Goal: Information Seeking & Learning: Learn about a topic

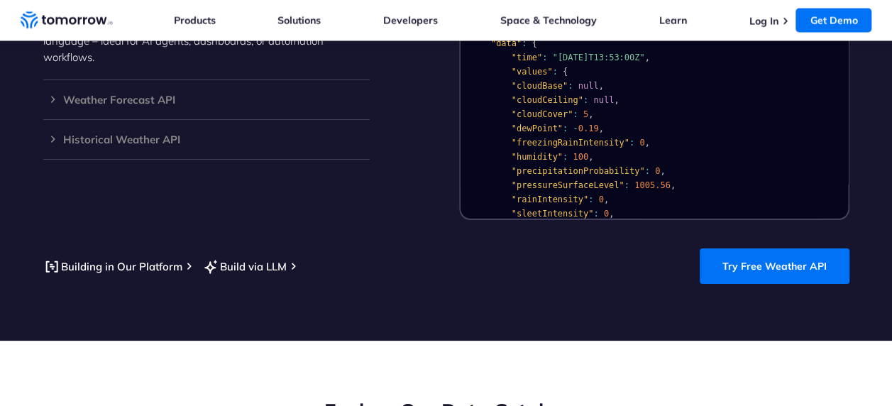
scroll to position [1348, 0]
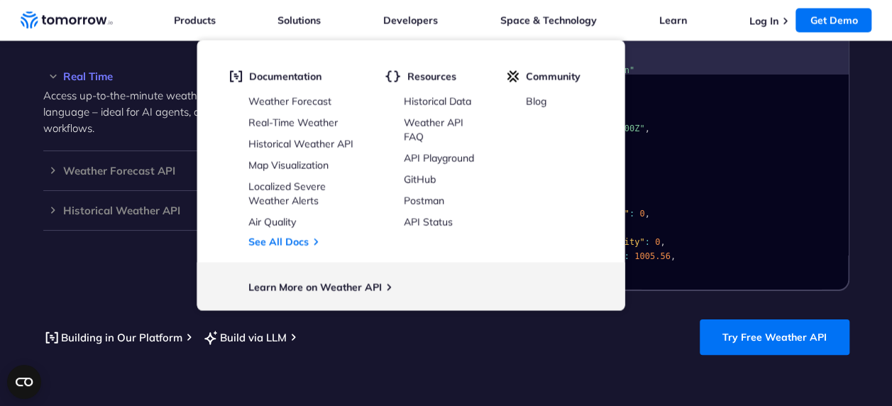
click at [304, 122] on link "Real-Time Weather" at bounding box center [292, 122] width 89 height 13
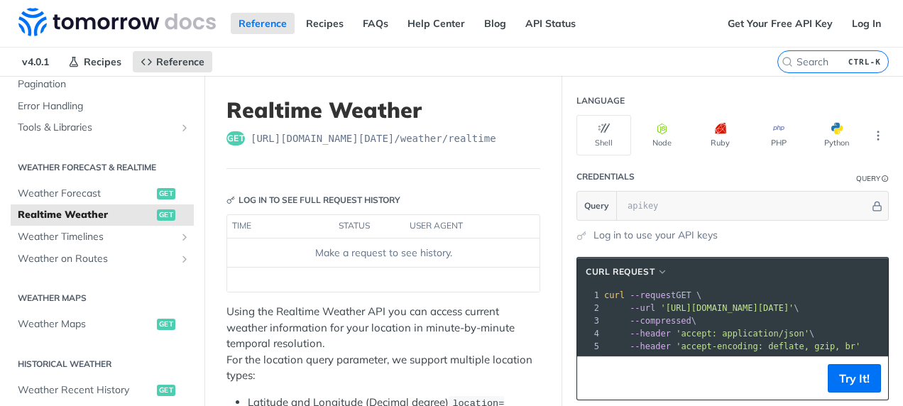
scroll to position [496, 0]
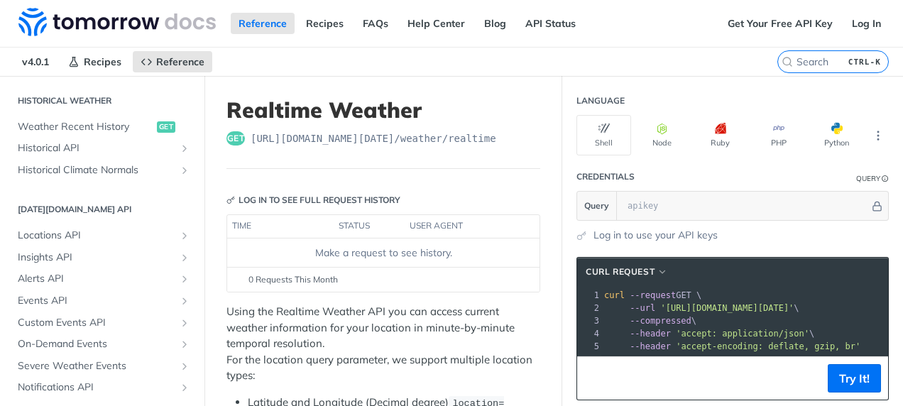
click at [179, 280] on icon "Show subpages for Alerts API" at bounding box center [184, 278] width 11 height 11
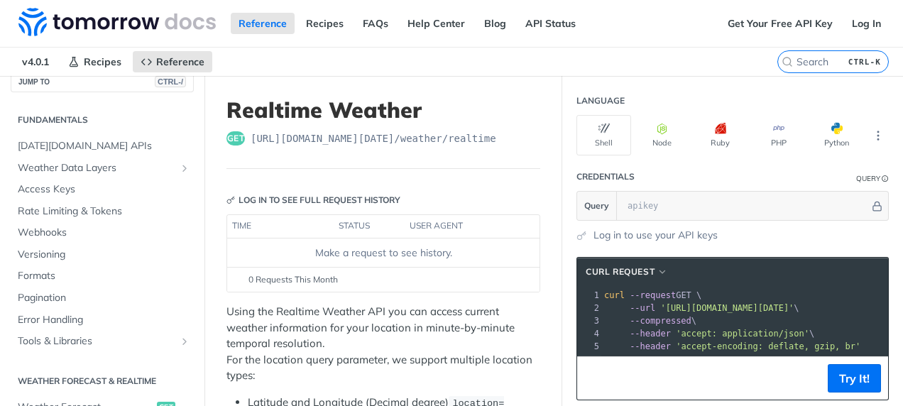
scroll to position [0, 0]
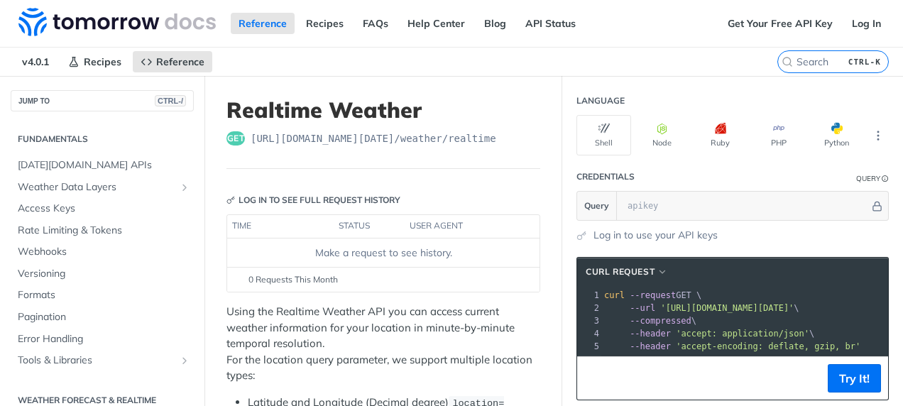
click at [626, 65] on nav "v4.0.1 Recipes Reference" at bounding box center [388, 62] width 777 height 28
click at [496, 101] on h1 "Realtime Weather" at bounding box center [383, 110] width 314 height 26
click at [84, 166] on span "[DATE][DOMAIN_NAME] APIs" at bounding box center [104, 165] width 172 height 14
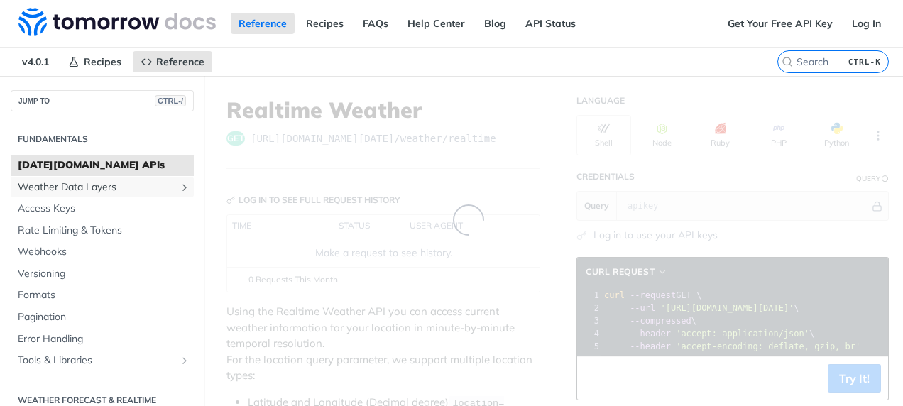
click at [83, 191] on span "Weather Data Layers" at bounding box center [97, 187] width 158 height 14
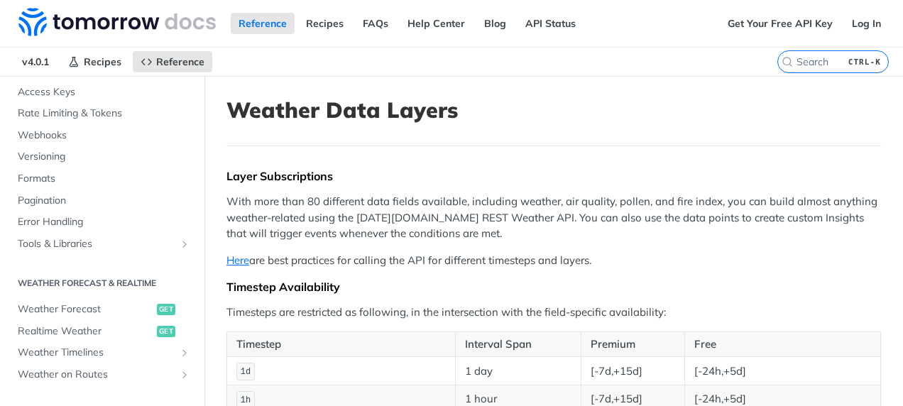
scroll to position [568, 0]
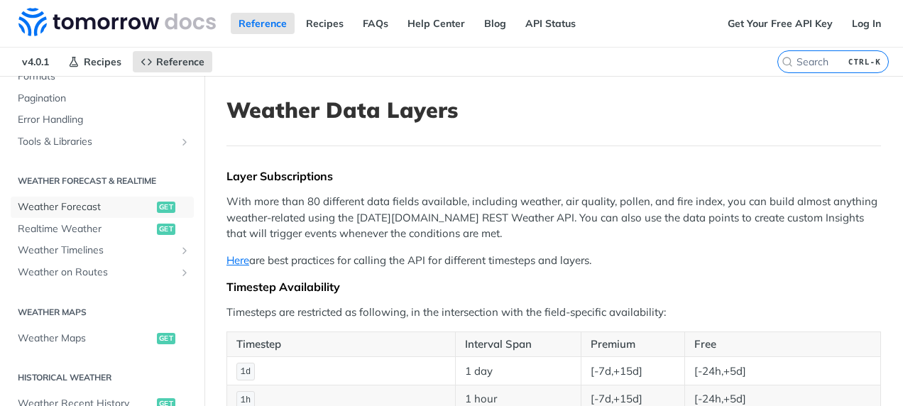
click at [83, 207] on span "Weather Forecast" at bounding box center [86, 207] width 136 height 14
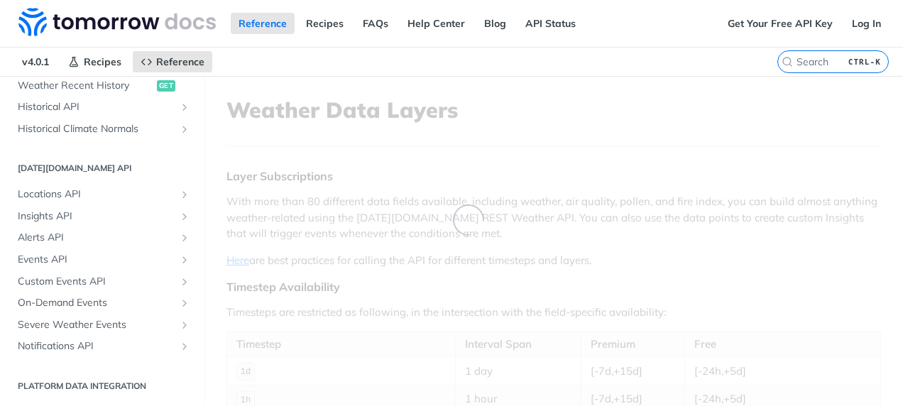
scroll to position [219, 0]
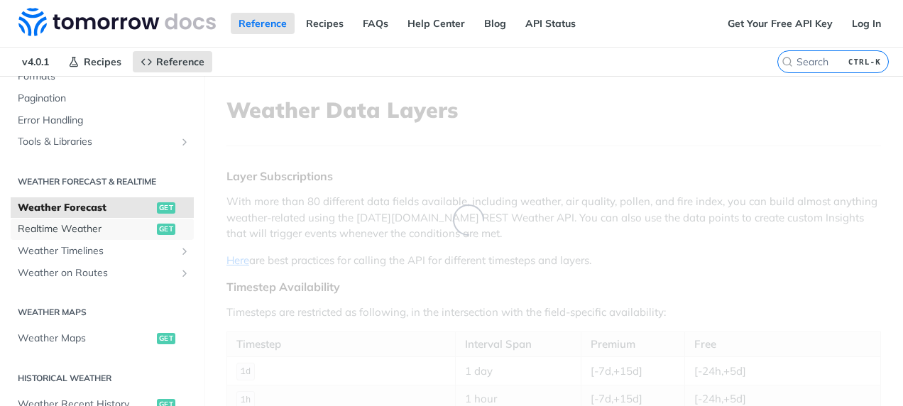
click at [105, 227] on span "Realtime Weather" at bounding box center [86, 229] width 136 height 14
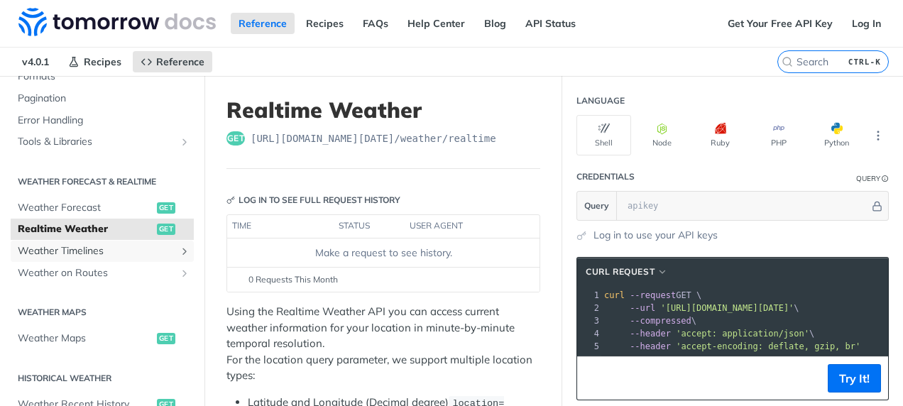
click at [98, 248] on span "Weather Timelines" at bounding box center [97, 251] width 158 height 14
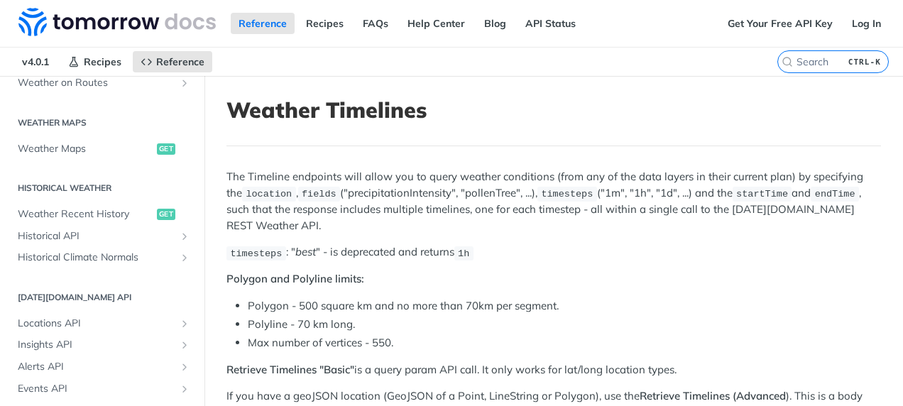
scroll to position [502, 0]
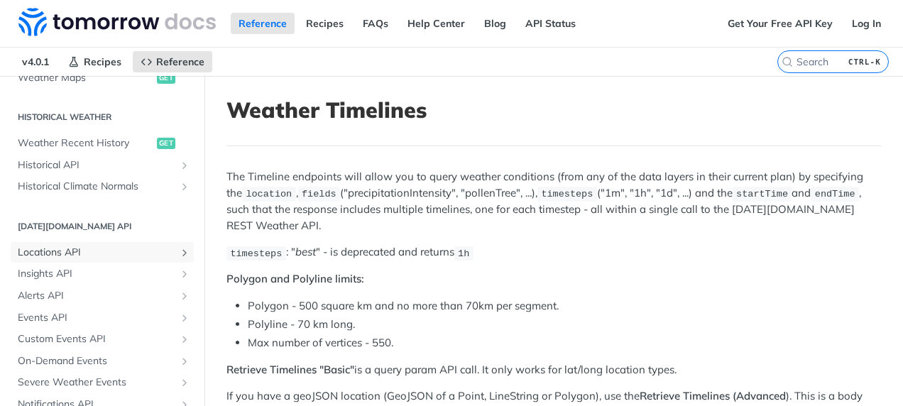
click at [106, 248] on span "Locations API" at bounding box center [97, 253] width 158 height 14
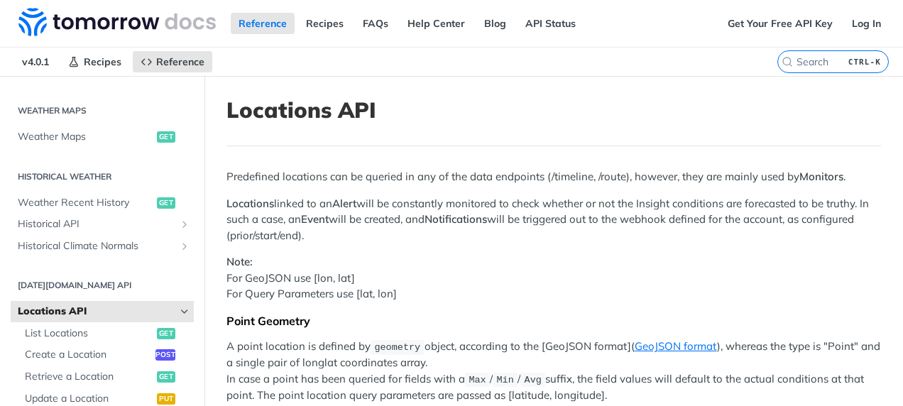
scroll to position [491, 0]
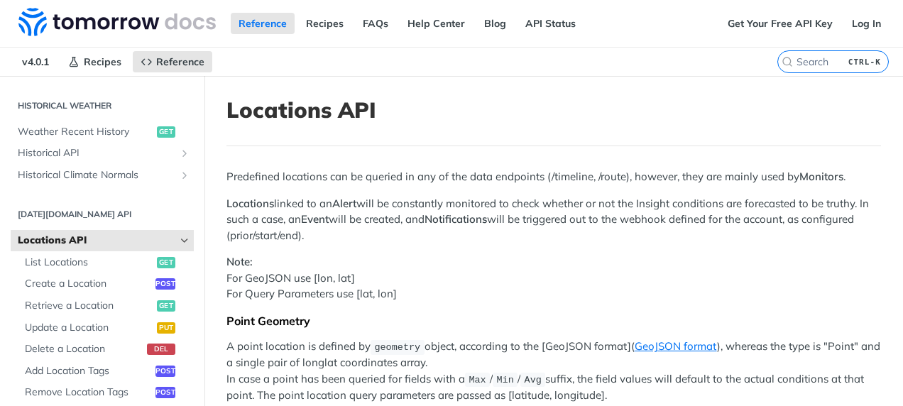
click at [4, 321] on div "Fundamentals Tomorrow.io APIs Weather Data Layers Core Probabilistic Forecastin…" at bounding box center [102, 150] width 204 height 1061
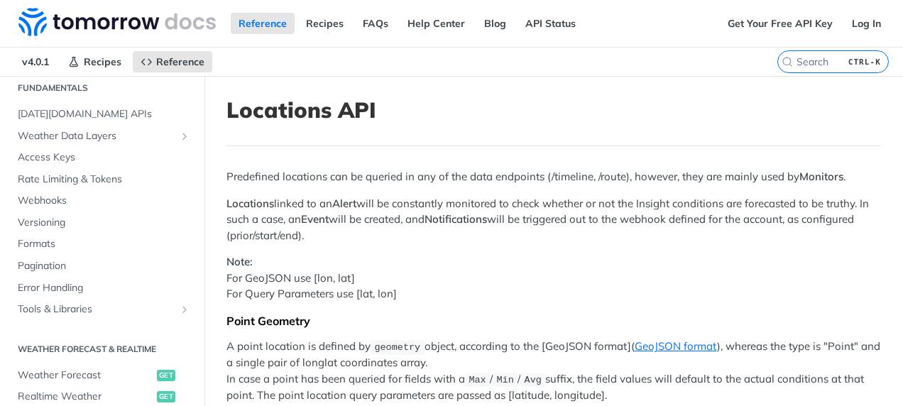
scroll to position [649, 0]
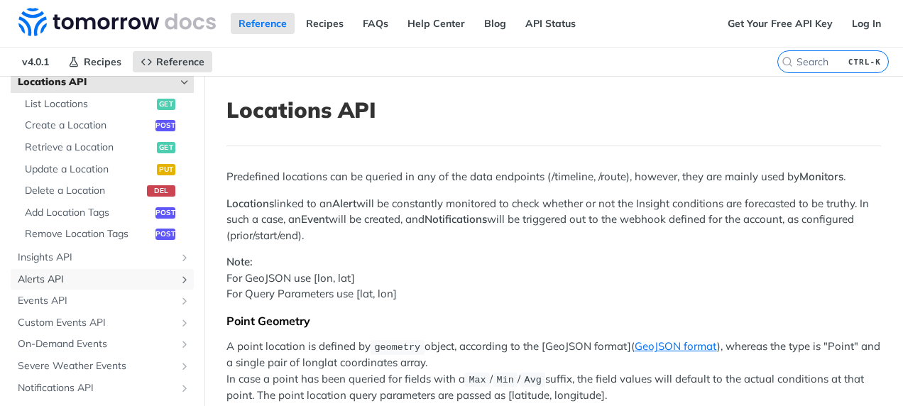
click at [114, 280] on span "Alerts API" at bounding box center [97, 279] width 158 height 14
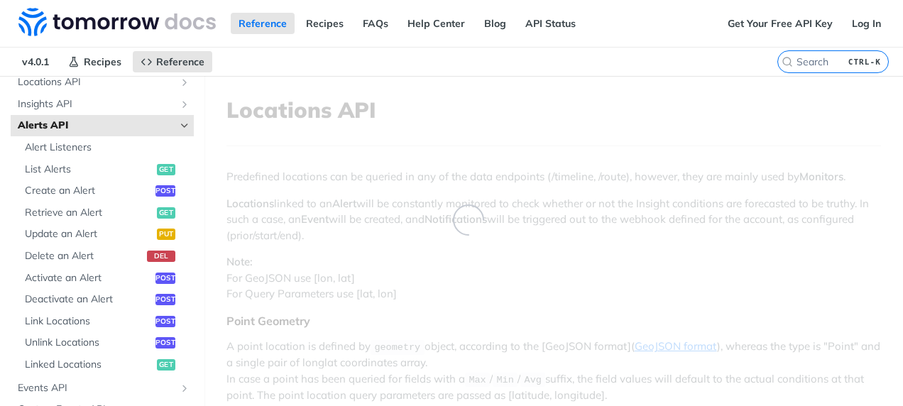
scroll to position [496, 0]
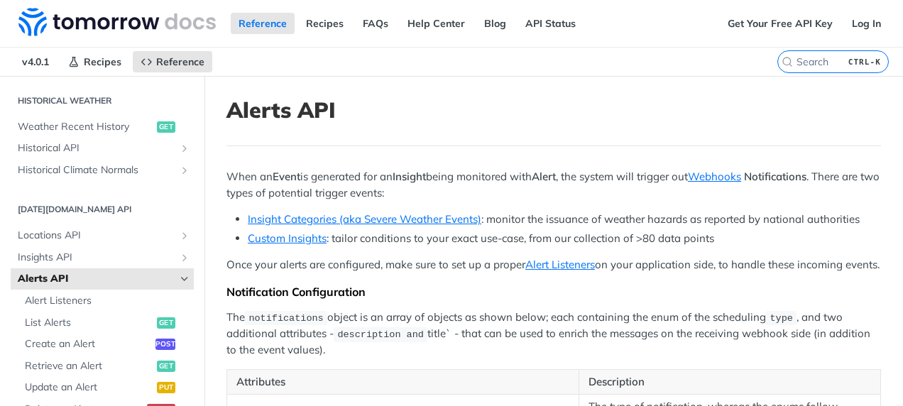
click at [538, 98] on h1 "Alerts API" at bounding box center [553, 110] width 654 height 26
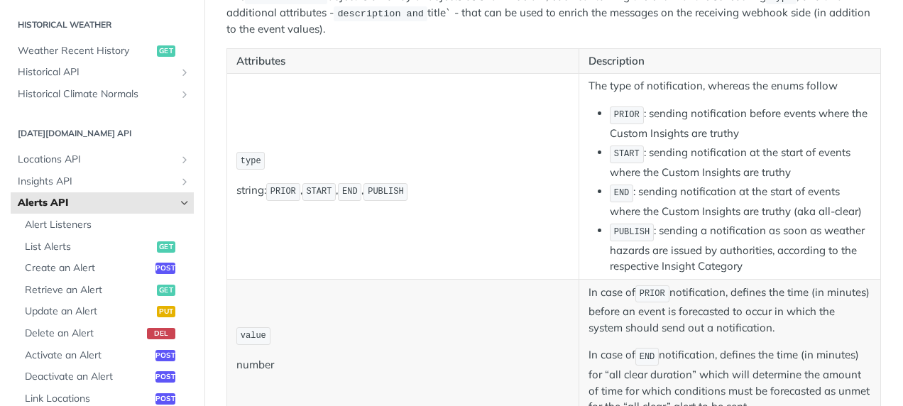
click at [505, 252] on td "type string: PRIOR , START , END , PUBLISH" at bounding box center [403, 176] width 352 height 205
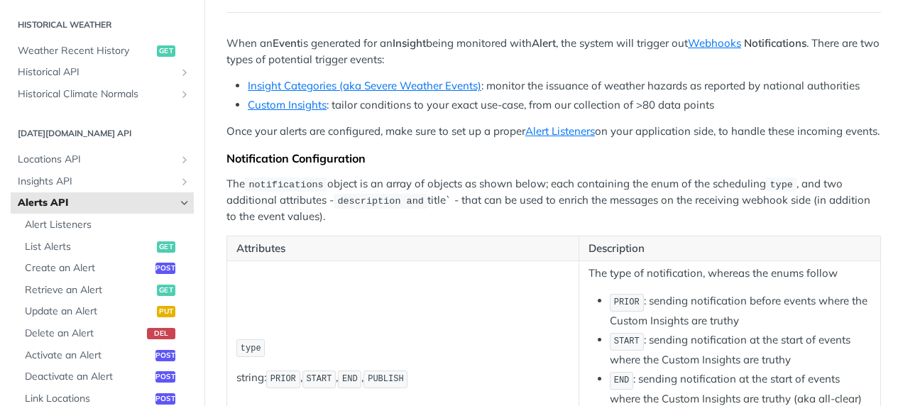
scroll to position [0, 0]
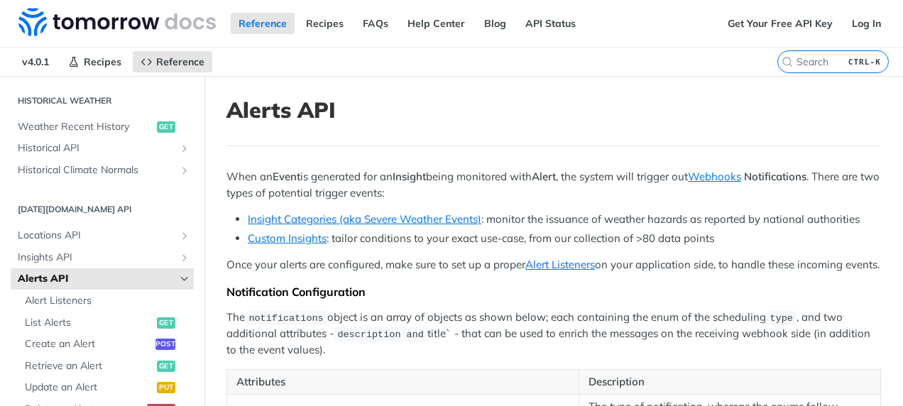
click at [546, 35] on div "Reference Recipes FAQs Help Center Blog API Status" at bounding box center [360, 23] width 720 height 47
click at [553, 28] on link "API Status" at bounding box center [550, 23] width 66 height 21
click at [517, 23] on link "API Status" at bounding box center [550, 23] width 66 height 21
click at [458, 405] on html "Jump to Content Reference Recipes FAQs Help Center Blog API Status Recipes Refe…" at bounding box center [451, 203] width 903 height 406
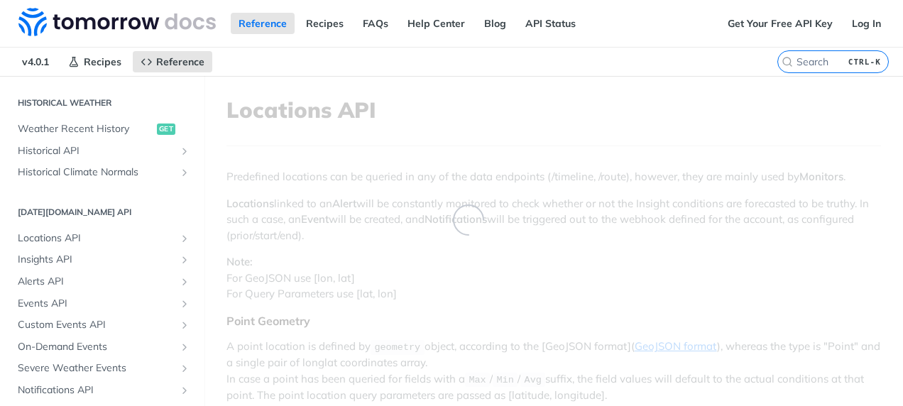
scroll to position [540, 0]
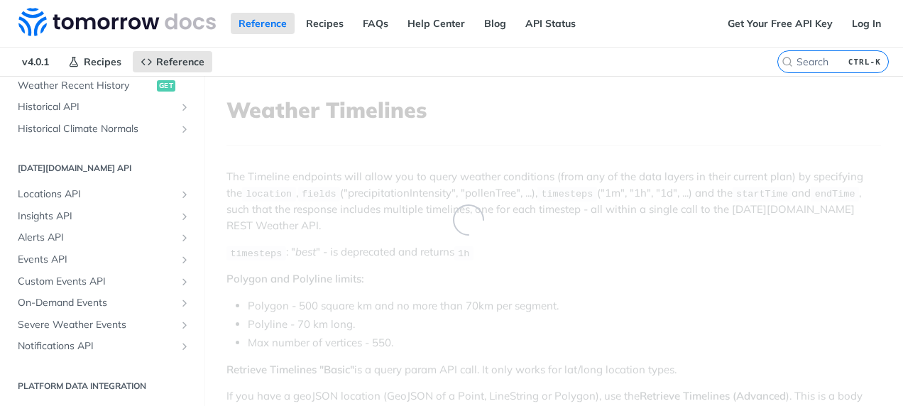
scroll to position [517, 0]
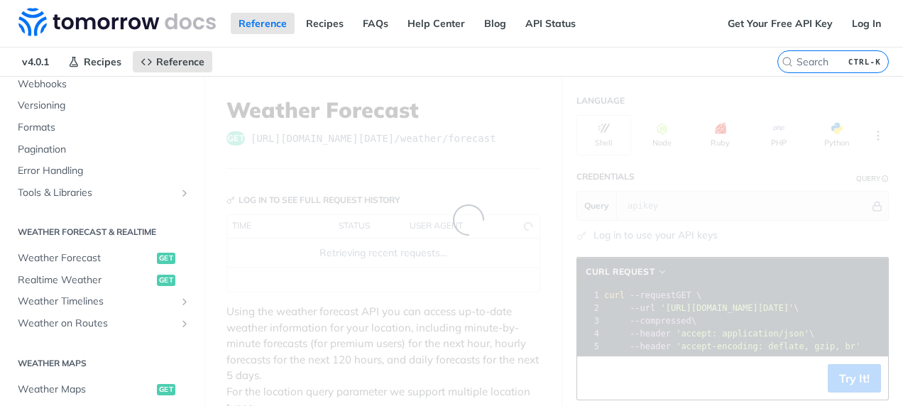
scroll to position [866, 0]
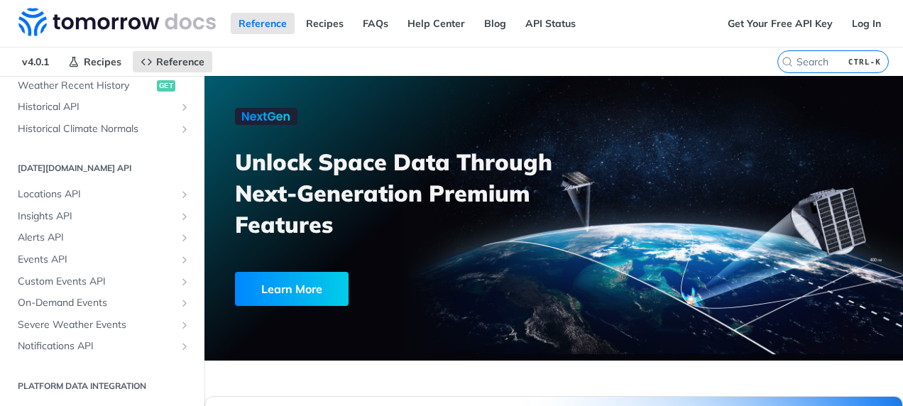
scroll to position [517, 0]
